Goal: Information Seeking & Learning: Check status

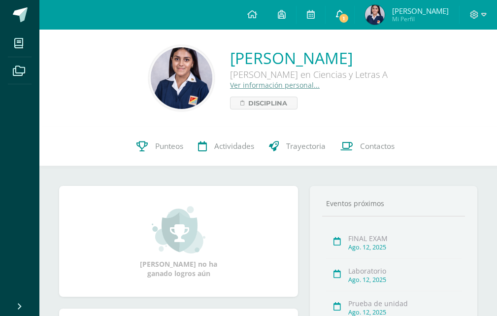
click at [349, 19] on span "1" at bounding box center [343, 18] width 11 height 11
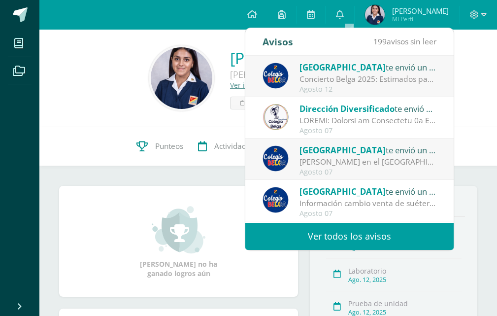
click at [357, 81] on div "Concierto Belga 2025: Estimados padres y madres de familia: Les saludamos cordi…" at bounding box center [367, 78] width 137 height 11
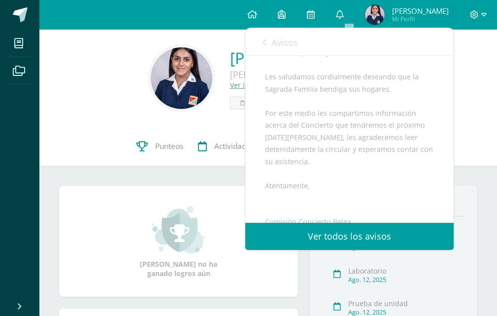
scroll to position [98, 0]
click at [270, 47] on link "Avisos" at bounding box center [279, 42] width 35 height 28
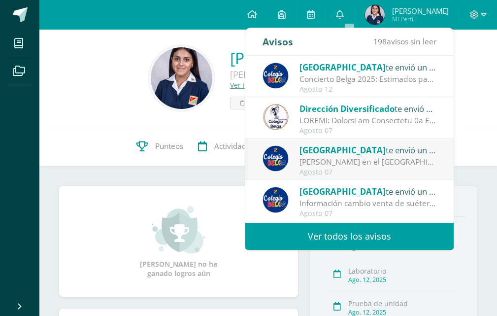
click at [365, 108] on span "Dirección Diversificado" at bounding box center [346, 108] width 95 height 11
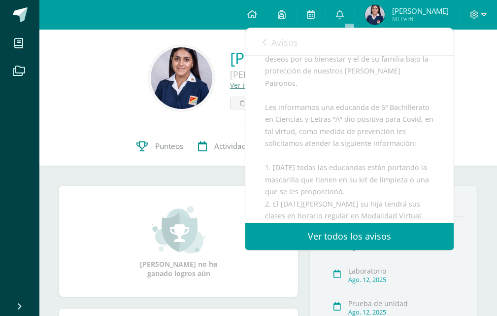
scroll to position [197, 0]
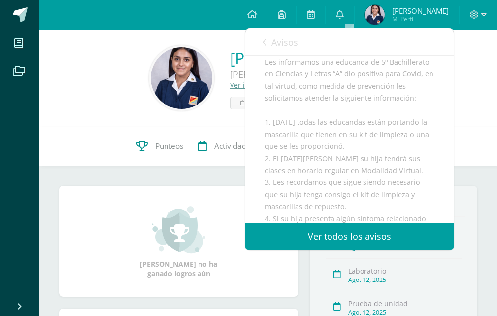
click at [274, 40] on span "Avisos" at bounding box center [284, 42] width 27 height 12
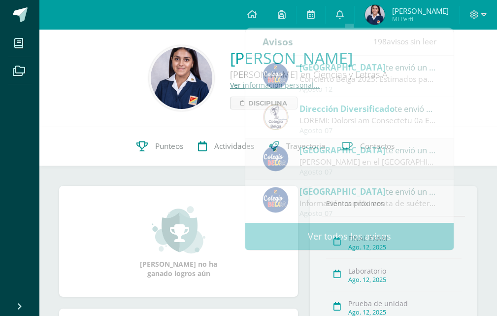
click at [491, 116] on div "[PERSON_NAME] [PERSON_NAME] en Ciencias y Letras A Ver información personal... …" at bounding box center [267, 78] width 457 height 97
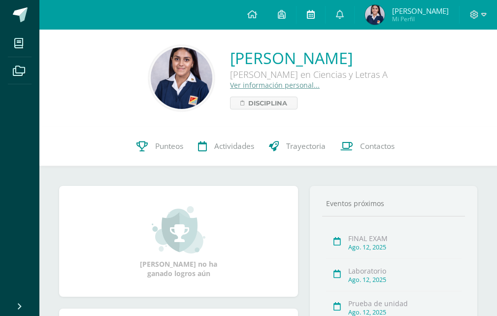
click at [315, 18] on icon at bounding box center [311, 14] width 8 height 9
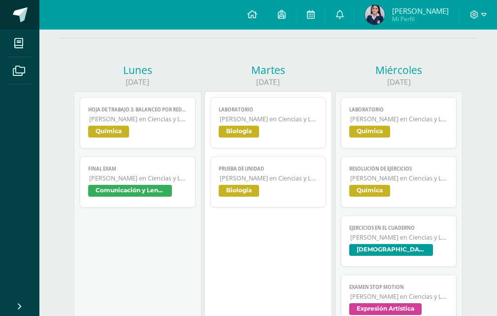
scroll to position [98, 0]
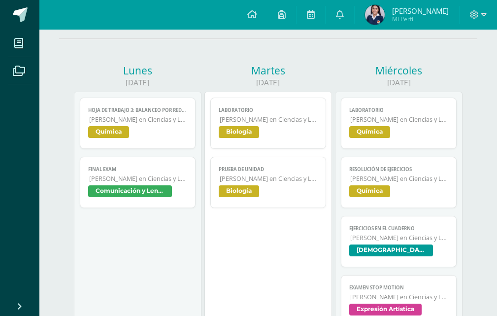
click at [262, 129] on span "Biología" at bounding box center [268, 133] width 98 height 14
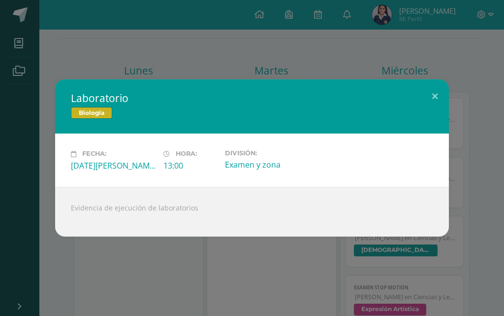
click at [469, 143] on div "Laboratorio Biología Fecha: [DATE][PERSON_NAME] Hora: 13:00 División: Examen y …" at bounding box center [252, 157] width 496 height 157
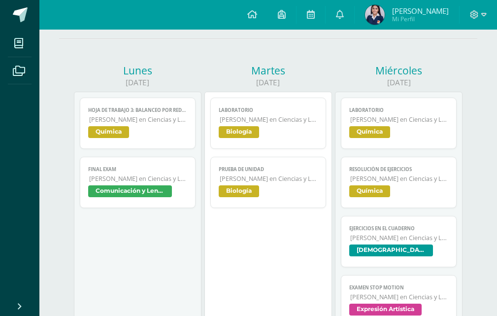
click at [412, 125] on link "Laboratorio [PERSON_NAME] en Ciencias y Letras Química" at bounding box center [398, 122] width 115 height 51
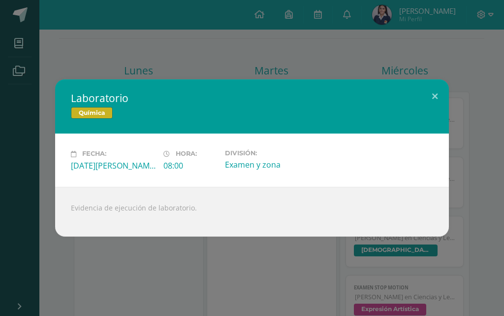
click at [496, 131] on div "Laboratorio Química Fecha: [DATE][PERSON_NAME] Hora: 08:00 División: Examen y z…" at bounding box center [252, 158] width 504 height 316
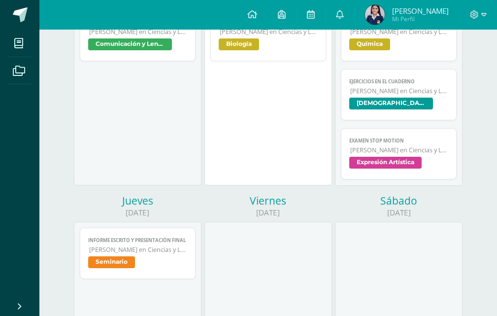
scroll to position [246, 0]
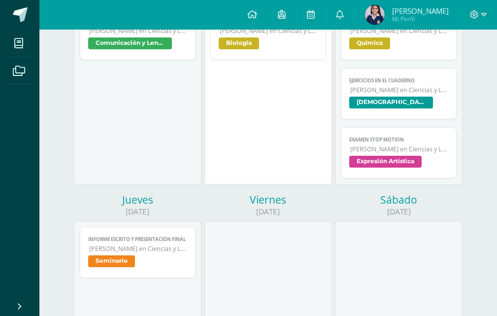
click at [446, 166] on span "Expresión Artística" at bounding box center [398, 163] width 98 height 14
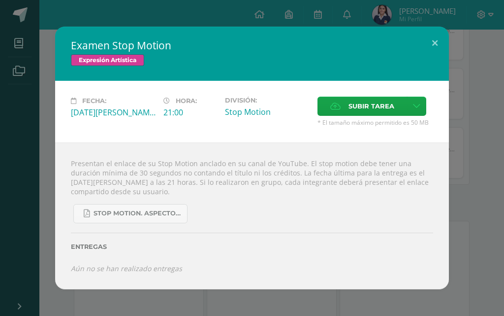
click at [496, 213] on div "Examen Stop Motion Expresión Artística Fecha: [DATE][PERSON_NAME] Hora: 21:00 D…" at bounding box center [252, 158] width 496 height 262
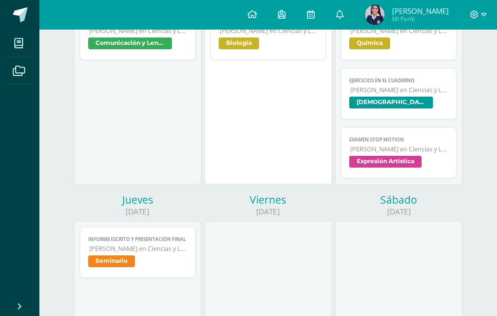
click at [179, 253] on link "Informe escrito y presentación final [PERSON_NAME] en Ciencias y Letras Seminar…" at bounding box center [137, 251] width 115 height 51
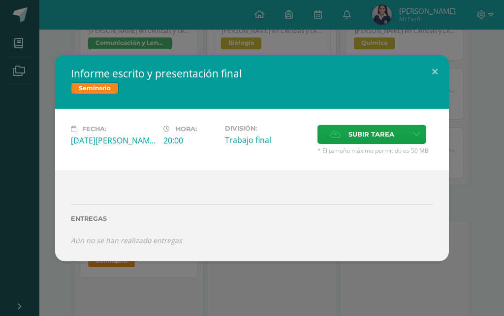
click at [471, 170] on div "Informe escrito y presentación final Seminario Fecha: [DATE][PERSON_NAME] Hora:…" at bounding box center [252, 158] width 496 height 206
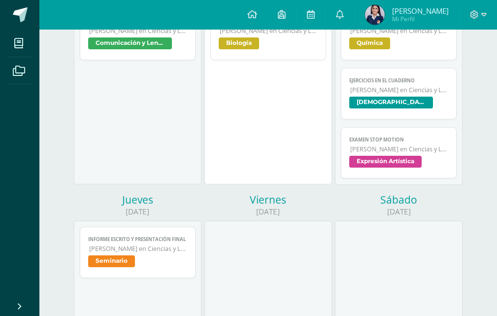
scroll to position [0, 0]
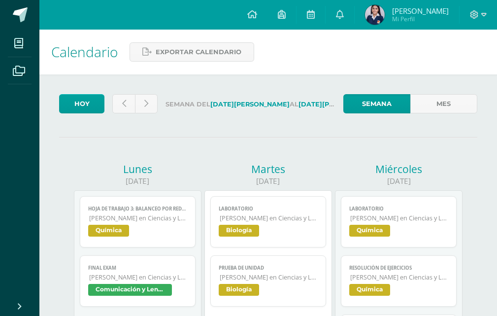
click at [384, 18] on img at bounding box center [375, 15] width 20 height 20
